Goal: Task Accomplishment & Management: Manage account settings

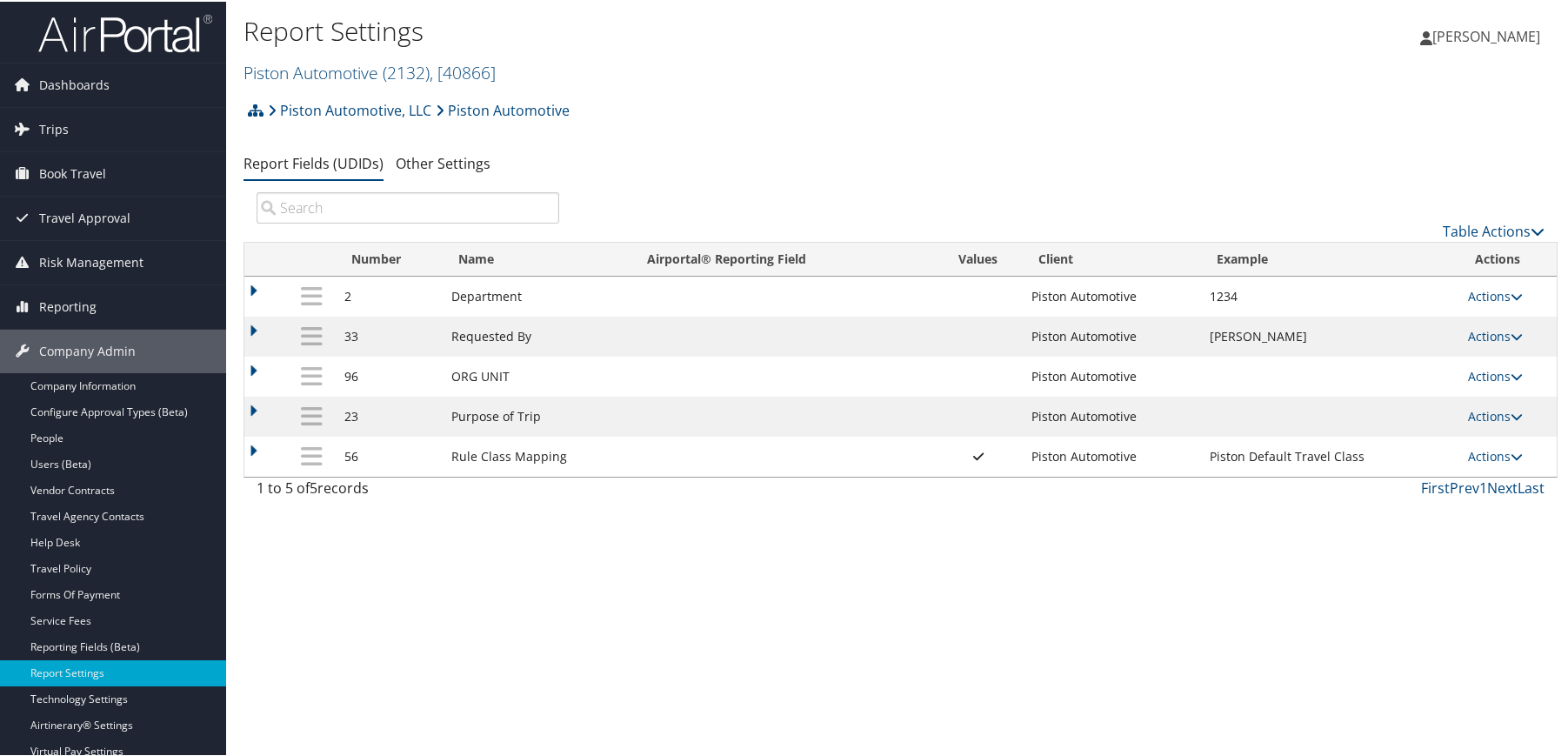
click at [600, 586] on div "Report Settings Piston Automotive ( 2132 ) , [ 40866 ] Piston Automotive Howard…" at bounding box center [900, 378] width 1349 height 756
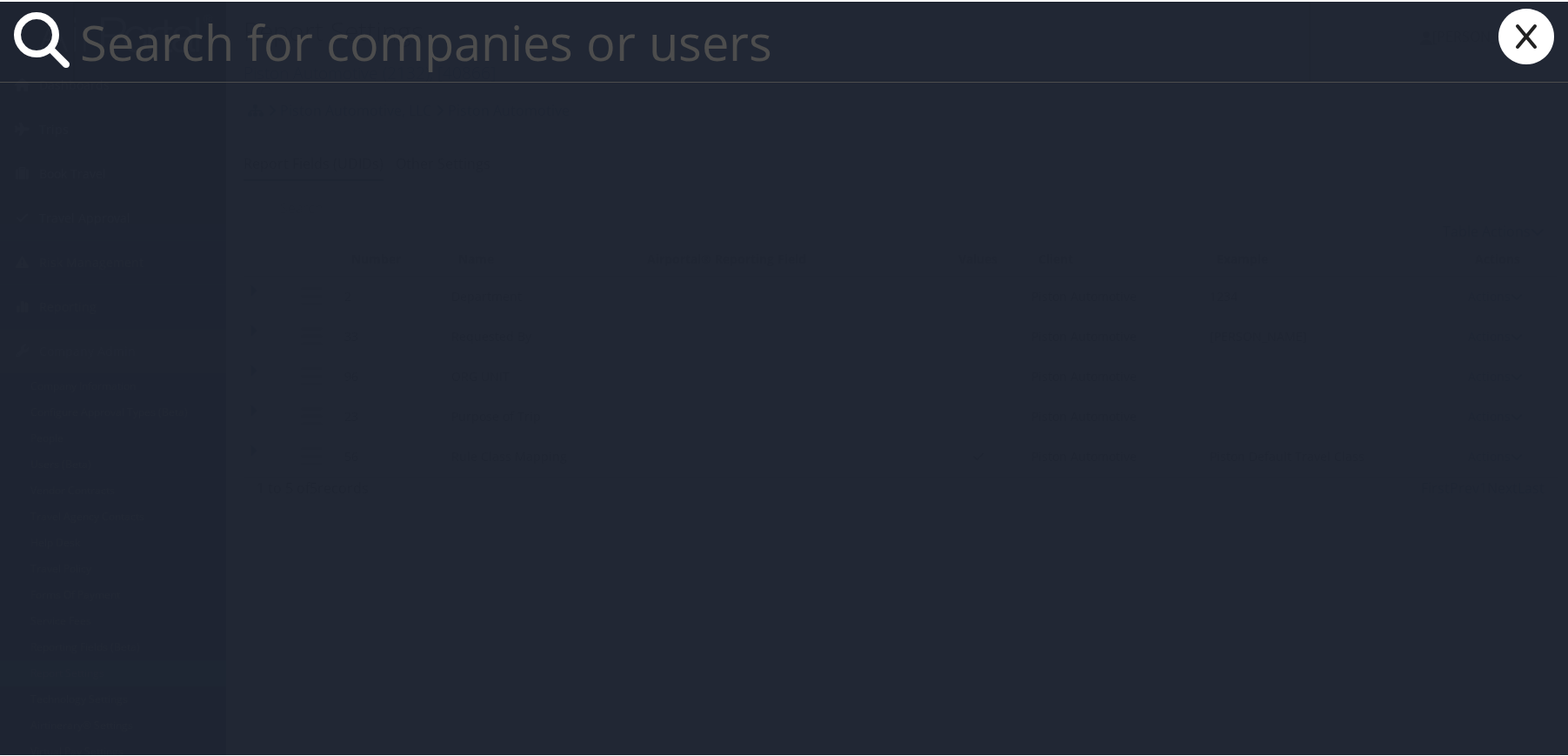
paste input "[PERSON_NAME][EMAIL_ADDRESS][PERSON_NAME][DOMAIN_NAME]"
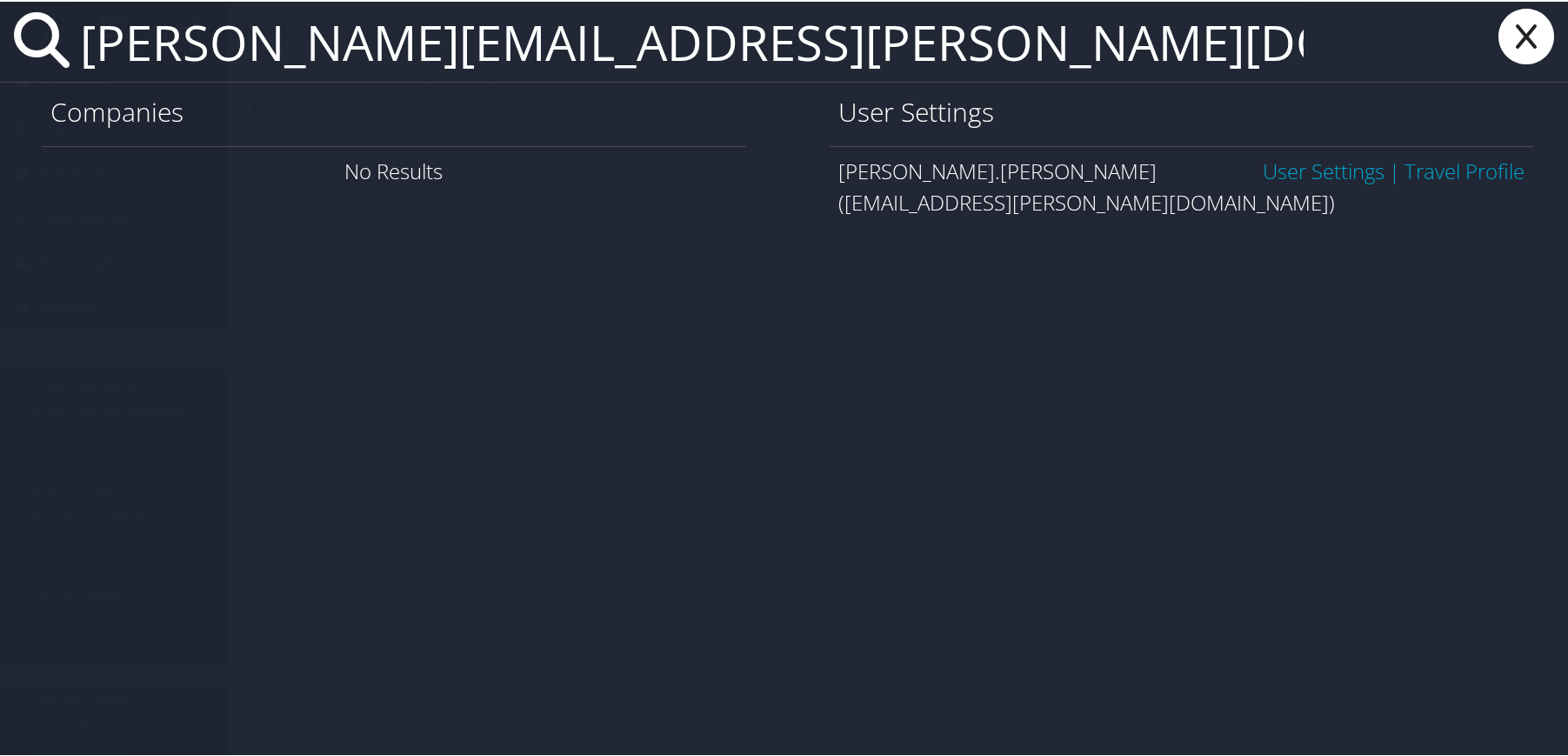
type input "[PERSON_NAME][EMAIL_ADDRESS][PERSON_NAME][DOMAIN_NAME]"
click at [1323, 172] on link "User Settings" at bounding box center [1323, 170] width 122 height 29
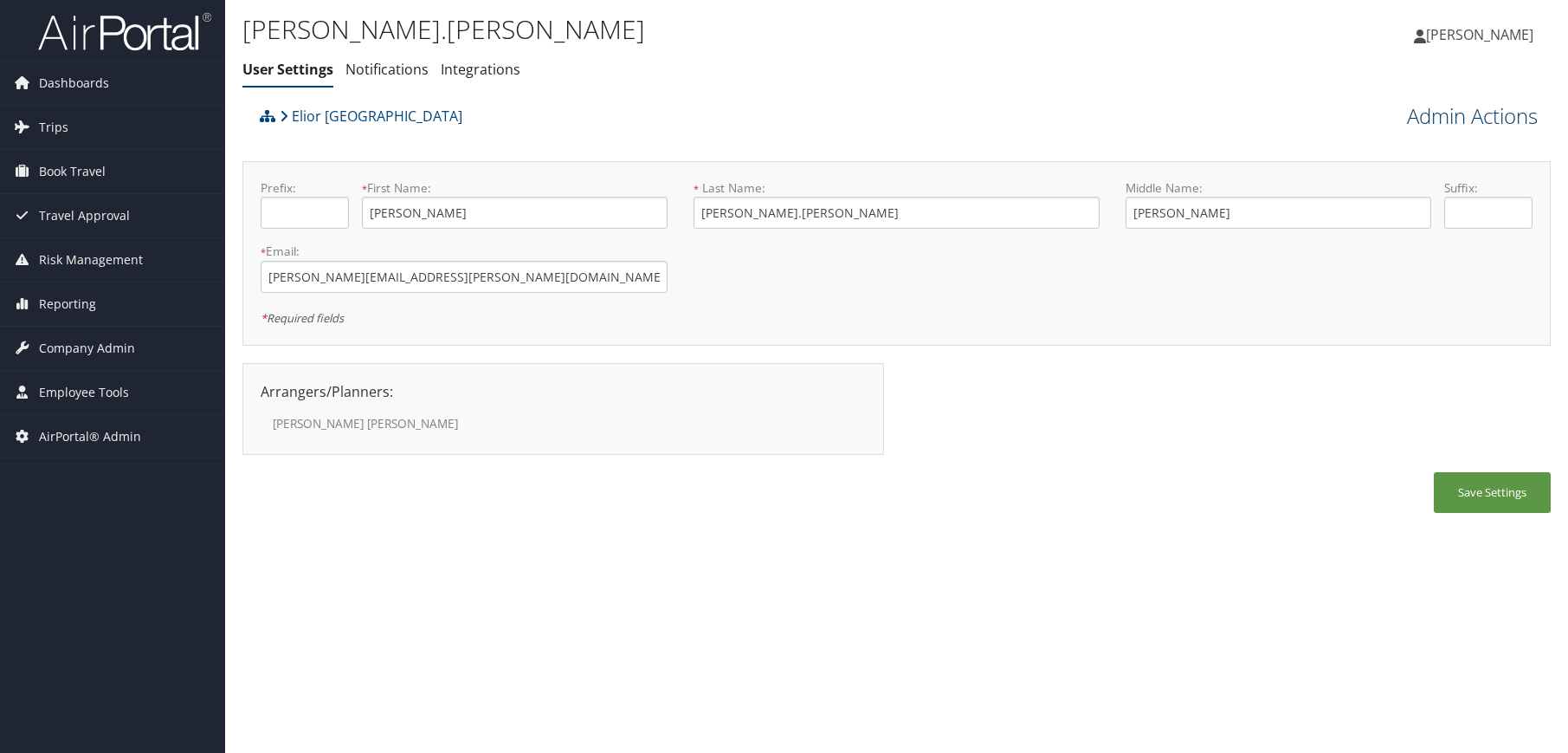
click at [1515, 122] on link "Admin Actions" at bounding box center [1472, 115] width 131 height 30
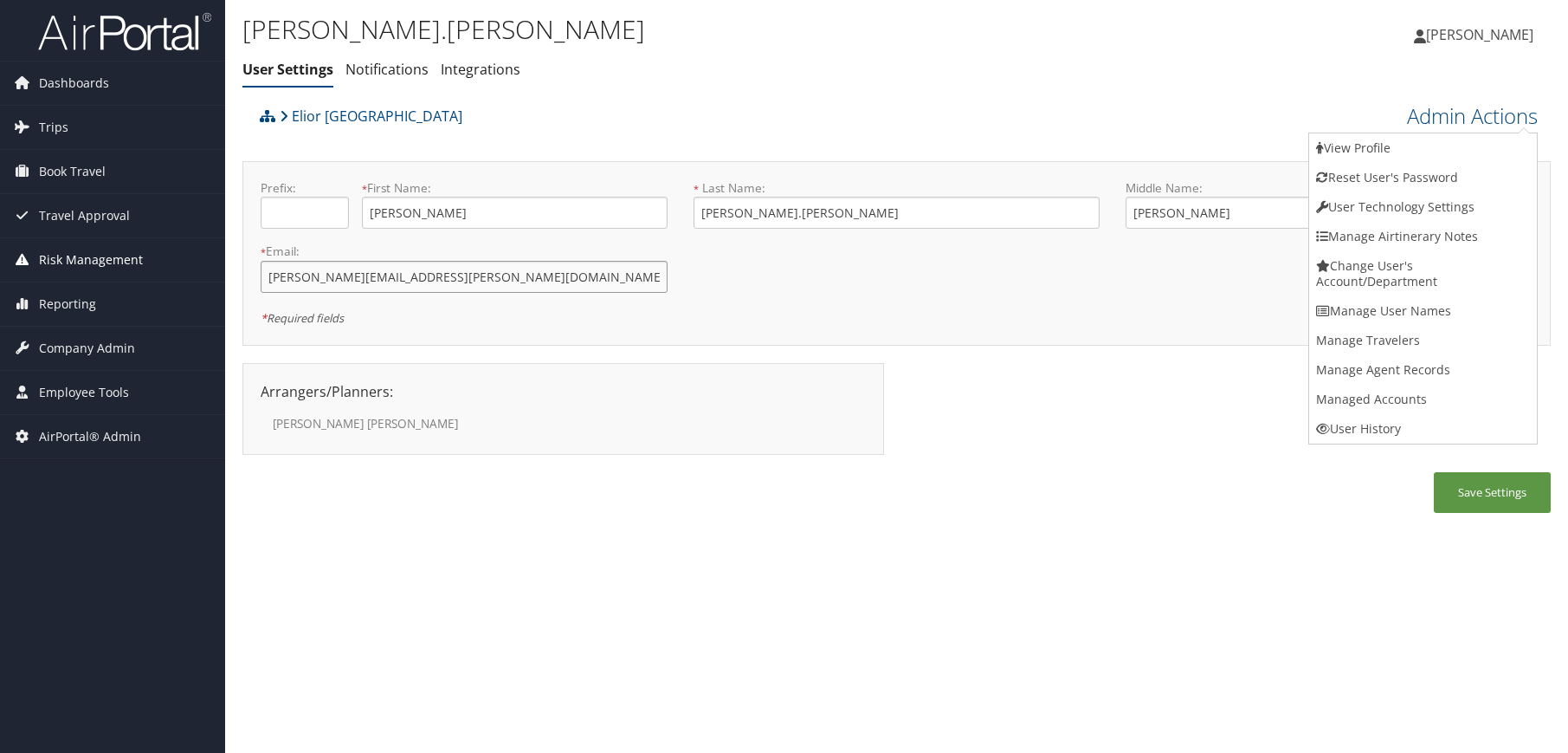
drag, startPoint x: 536, startPoint y: 287, endPoint x: 22, endPoint y: 276, distance: 514.1
click at [22, 276] on div "Dashboards AirPortal 360™ (Manager) AirPortal 360™ (Agent) My Travel Dashboard …" at bounding box center [784, 376] width 1568 height 753
paste input "elior-na"
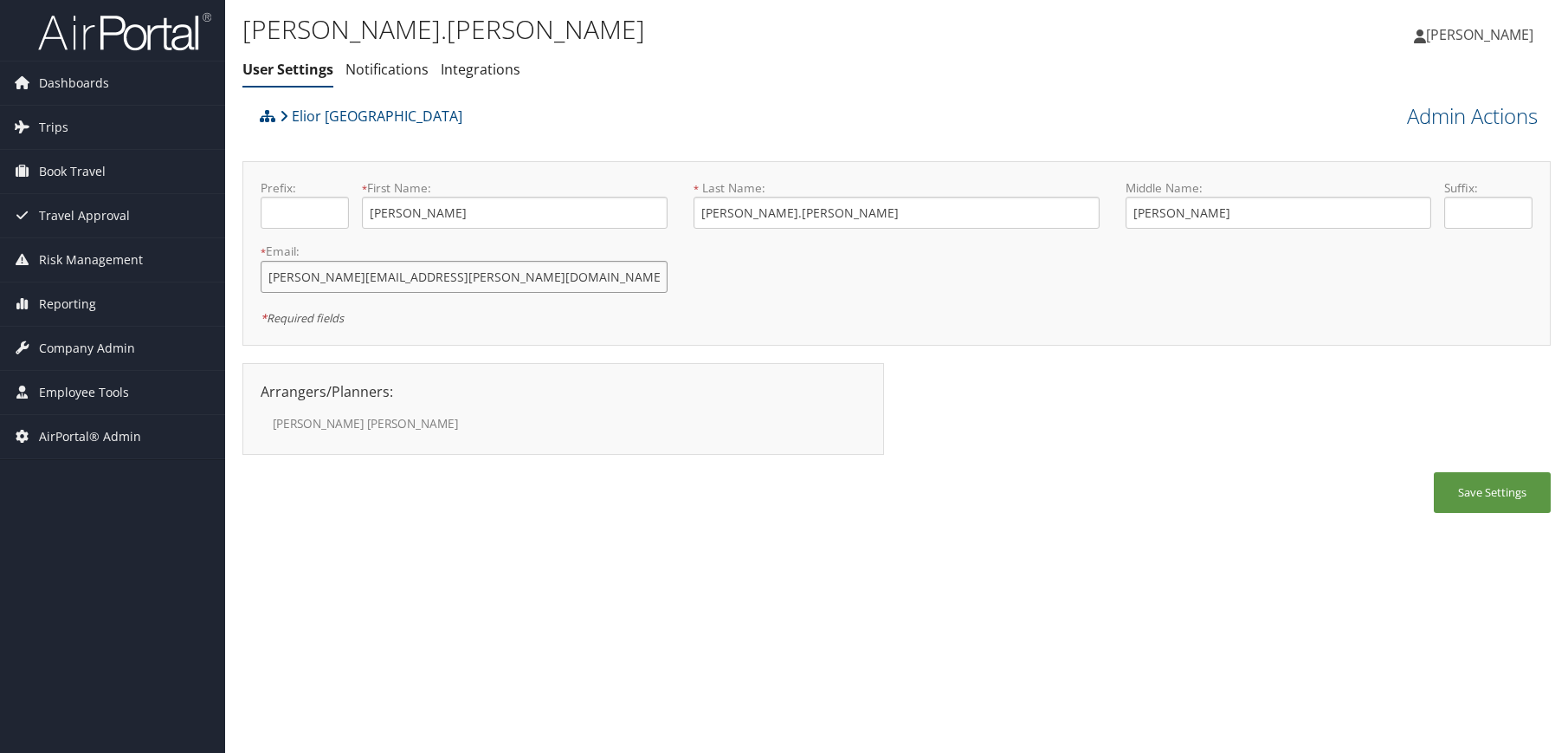
type input "[PERSON_NAME][EMAIL_ADDRESS][PERSON_NAME][DOMAIN_NAME]"
click at [996, 438] on div "Arrangers/Planners: Edit [PERSON_NAME] & Planners [PERSON_NAME] .[PERSON_NAME] …" at bounding box center [897, 417] width 1309 height 109
click at [1455, 109] on link "Admin Actions" at bounding box center [1472, 115] width 131 height 30
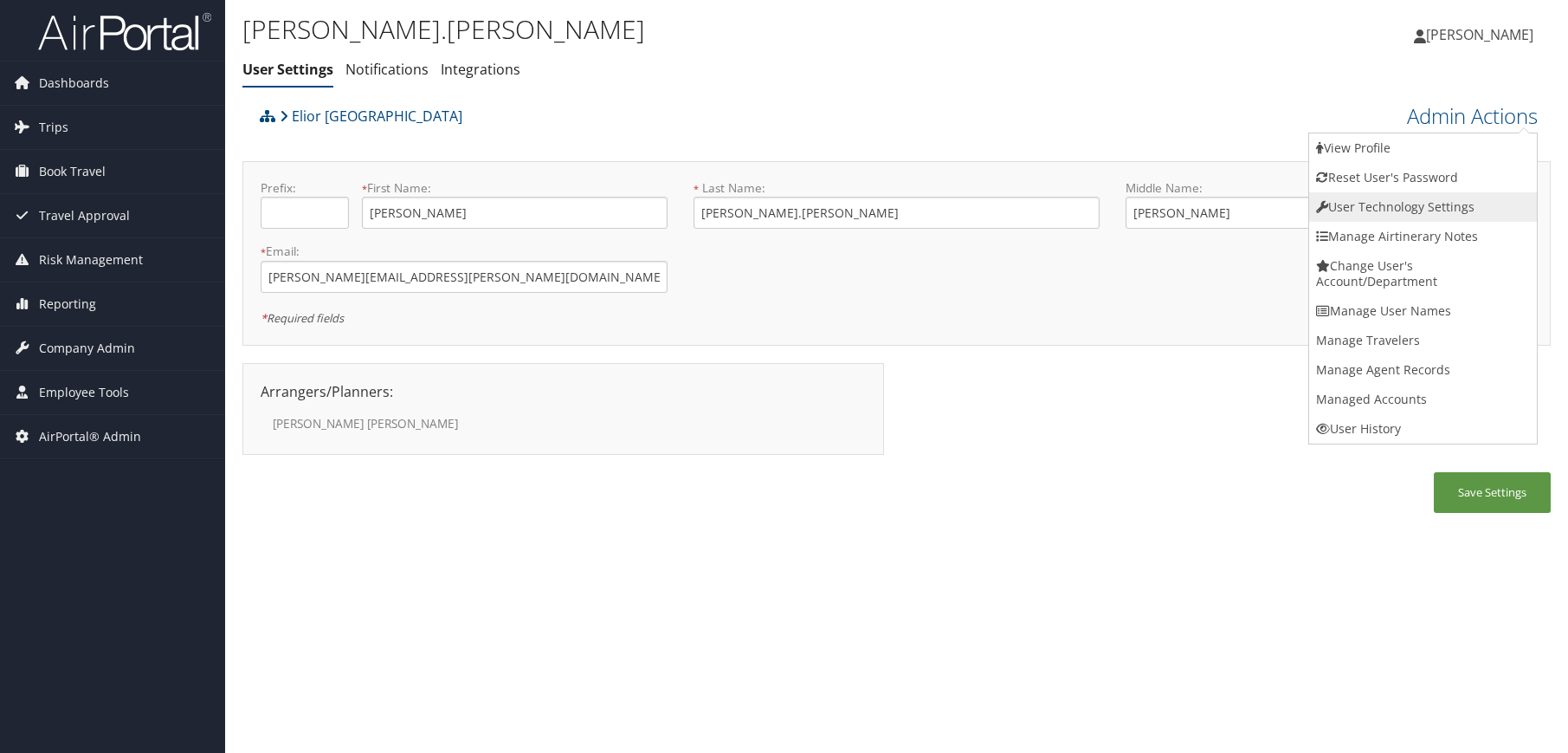
click at [1426, 212] on link "User Technology Settings" at bounding box center [1423, 207] width 228 height 30
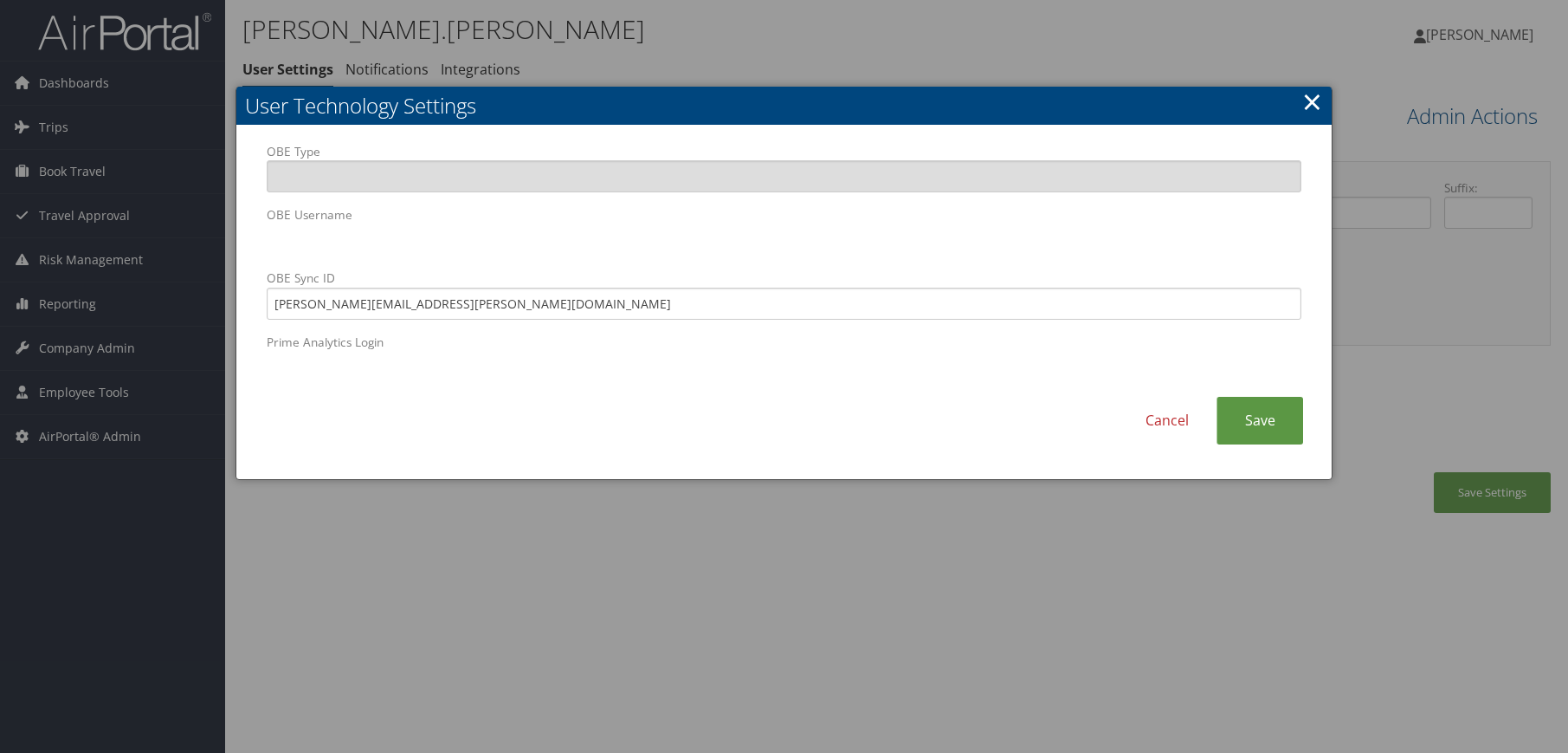
click at [134, 246] on body "Menu Dashboards ► AirPortal 360™ (Manager) AirPortal 360™ (Agent) My Travel Das…" at bounding box center [784, 376] width 1568 height 753
drag, startPoint x: 593, startPoint y: 307, endPoint x: 165, endPoint y: 324, distance: 428.3
click at [165, 324] on body "Menu Dashboards ► AirPortal 360™ (Manager) AirPortal 360™ (Agent) My Travel Das…" at bounding box center [784, 376] width 1568 height 753
paste input "[PERSON_NAME].[PERSON_NAME]@elior-na"
type input "[PERSON_NAME][EMAIL_ADDRESS][PERSON_NAME][DOMAIN_NAME]"
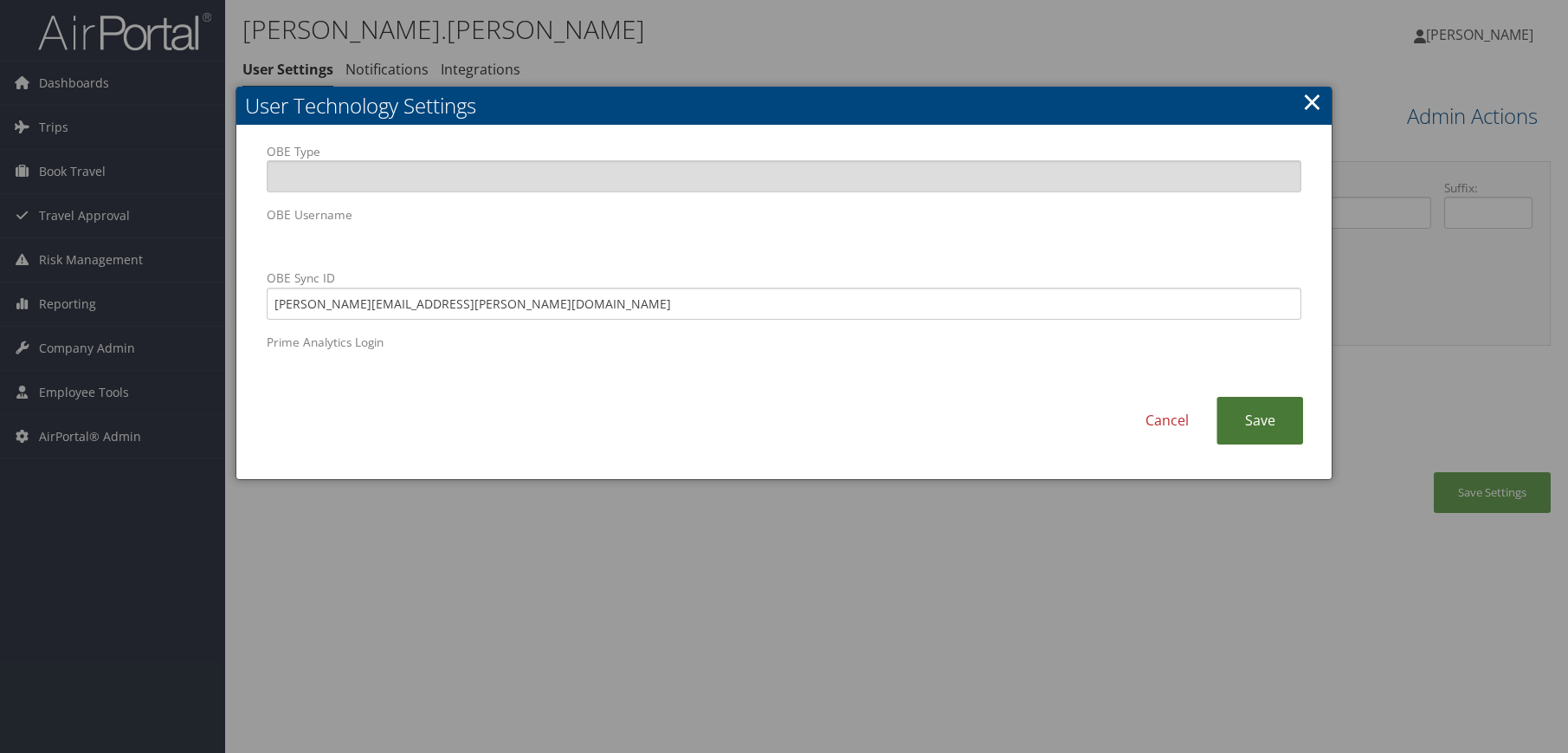
click at [1248, 423] on link "Save" at bounding box center [1260, 421] width 87 height 48
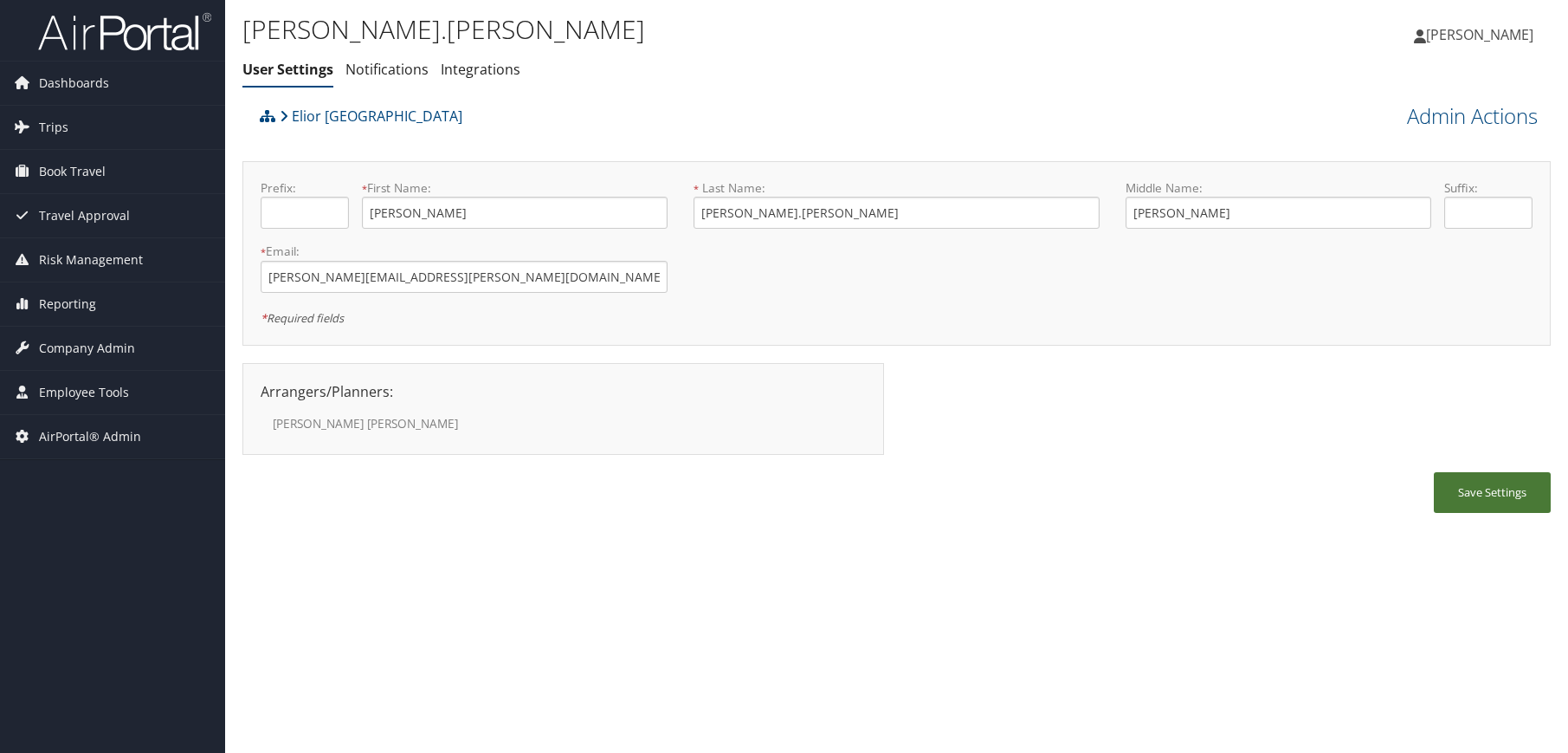
drag, startPoint x: 1482, startPoint y: 499, endPoint x: 1435, endPoint y: 506, distance: 47.5
click at [1482, 498] on button "Save Settings" at bounding box center [1493, 492] width 117 height 41
